Goal: Transaction & Acquisition: Purchase product/service

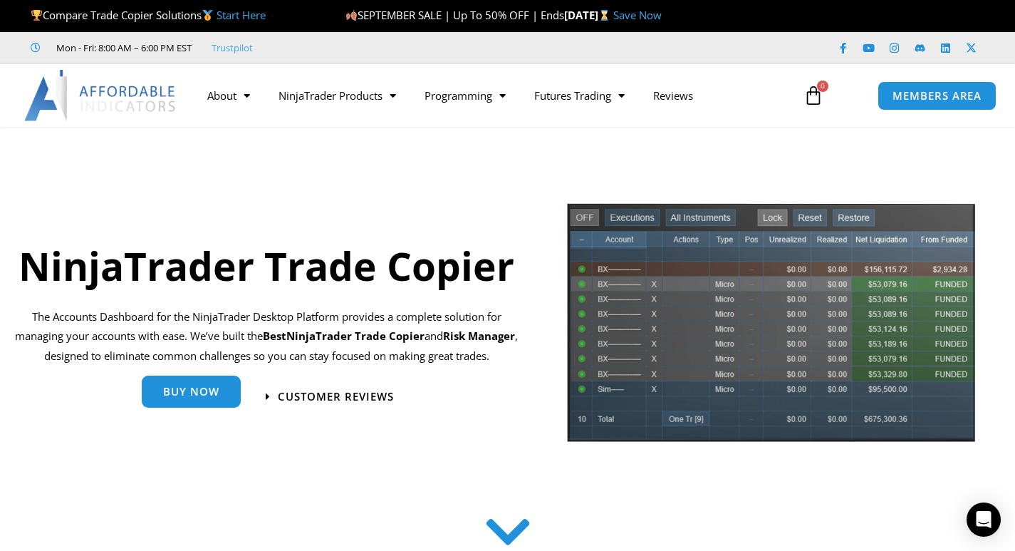
click at [204, 393] on span "Buy Now" at bounding box center [191, 391] width 56 height 11
